Goal: Use online tool/utility

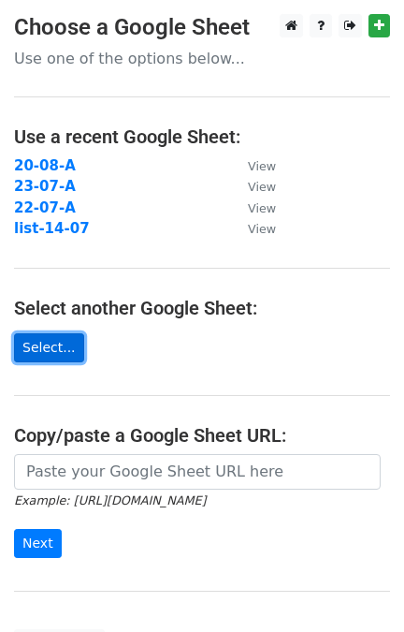
click at [49, 347] on link "Select..." at bounding box center [49, 347] width 70 height 29
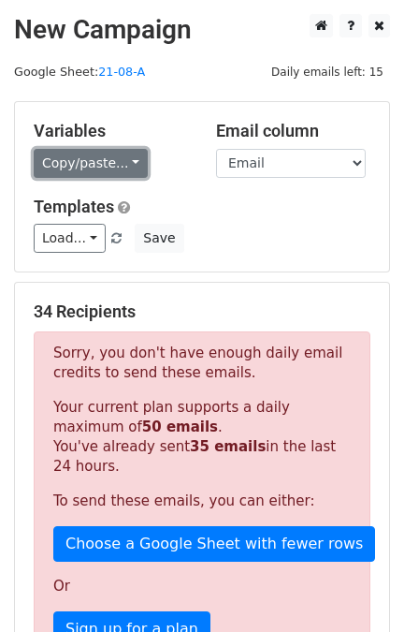
click at [109, 167] on link "Copy/paste..." at bounding box center [91, 163] width 114 height 29
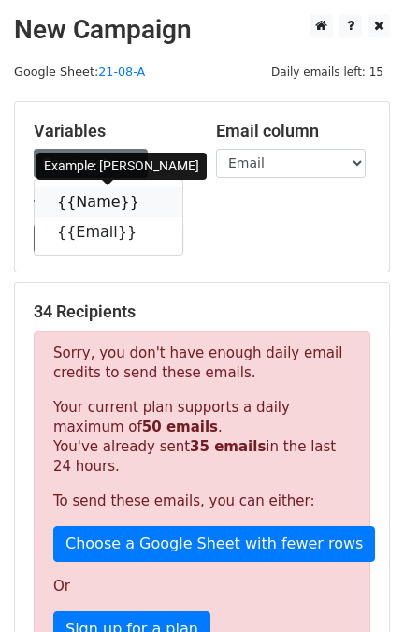
click at [96, 199] on link "{{Name}}" at bounding box center [109, 202] width 148 height 30
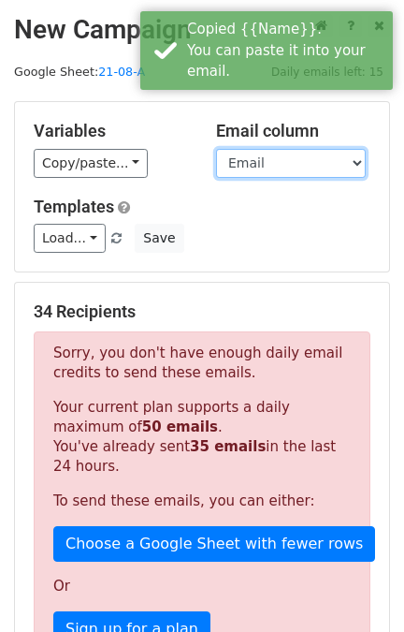
click at [216, 149] on select "Name Email" at bounding box center [291, 163] width 150 height 29
